Goal: Task Accomplishment & Management: Use online tool/utility

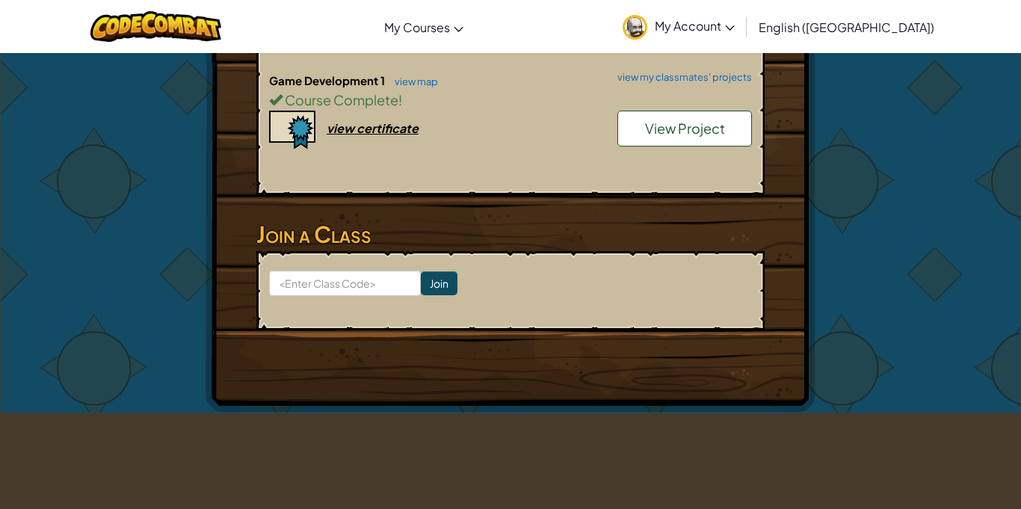
scroll to position [525, 0]
click at [707, 141] on link "View Project" at bounding box center [684, 129] width 135 height 36
